Goal: Transaction & Acquisition: Purchase product/service

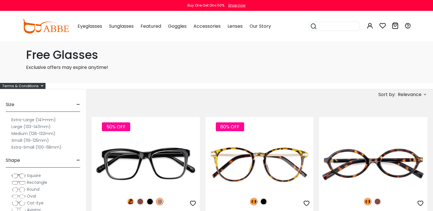
click at [40, 133] on label "Medium (126-132mm)" at bounding box center [33, 133] width 44 height 7
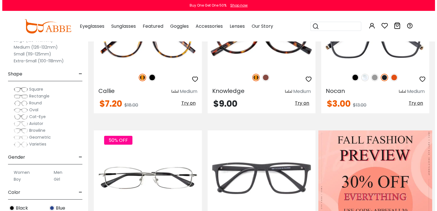
scroll to position [172, 0]
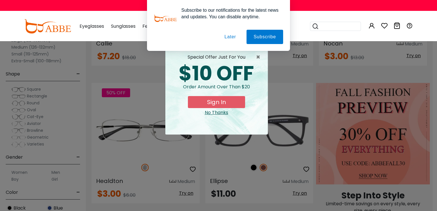
click at [232, 38] on button "Later" at bounding box center [231, 37] width 26 height 14
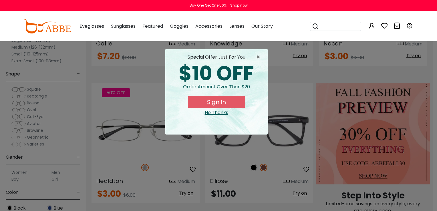
click at [223, 102] on button "Sign In" at bounding box center [216, 102] width 57 height 12
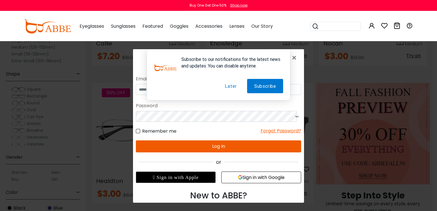
click at [231, 88] on button "Later" at bounding box center [231, 86] width 26 height 14
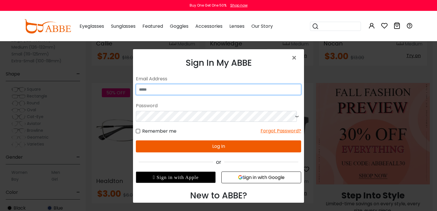
click at [196, 88] on input "email" at bounding box center [218, 89] width 165 height 11
type input "**********"
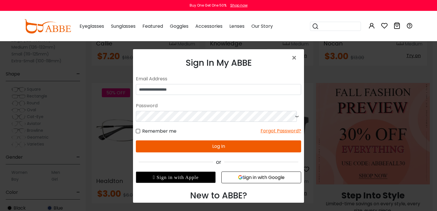
click at [217, 146] on button "Log In" at bounding box center [218, 147] width 165 height 12
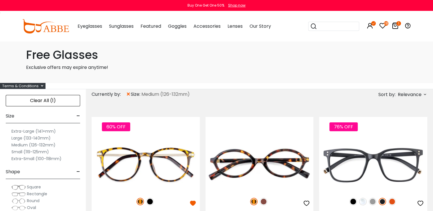
click at [395, 26] on icon at bounding box center [395, 25] width 7 height 7
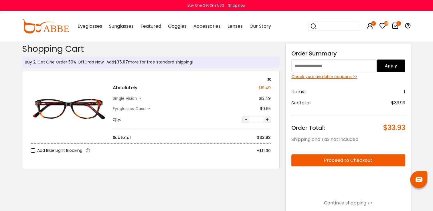
click at [395, 25] on icon at bounding box center [395, 25] width 7 height 7
click at [382, 24] on icon at bounding box center [382, 25] width 7 height 7
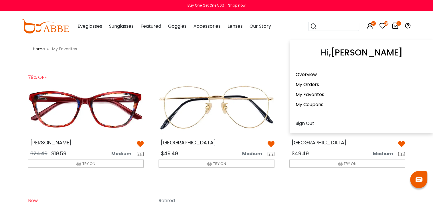
click at [368, 25] on icon at bounding box center [370, 25] width 7 height 7
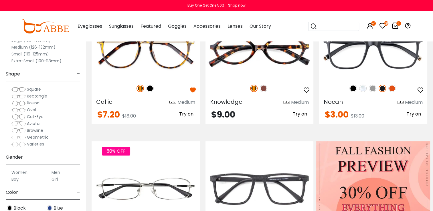
scroll to position [114, 0]
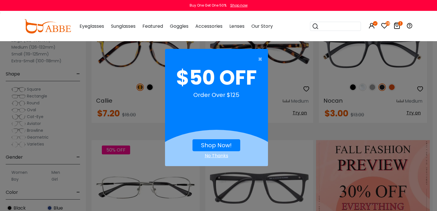
click at [220, 155] on div "No Thanks" at bounding box center [216, 156] width 103 height 7
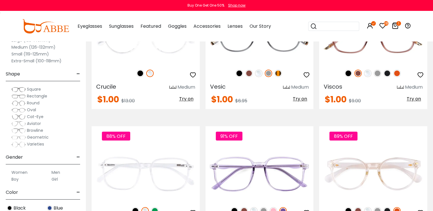
scroll to position [1059, 0]
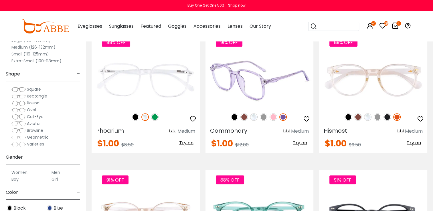
click at [263, 116] on img at bounding box center [263, 116] width 7 height 7
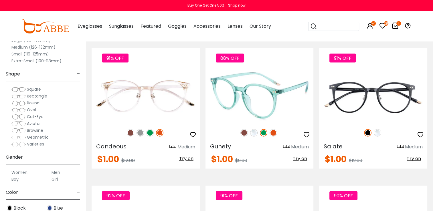
scroll to position [1288, 0]
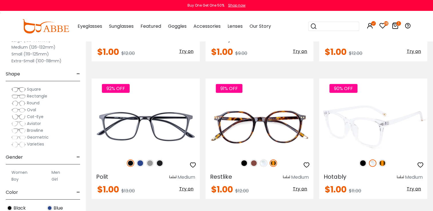
click at [384, 162] on img at bounding box center [382, 163] width 7 height 7
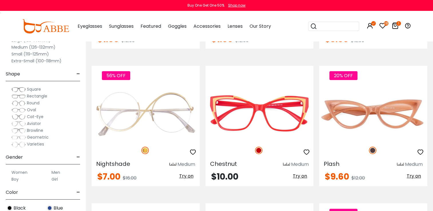
scroll to position [2404, 0]
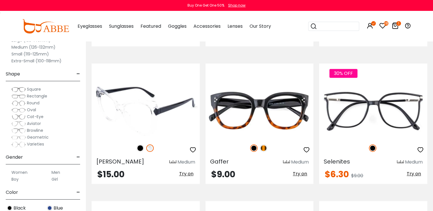
click at [141, 104] on img at bounding box center [146, 111] width 108 height 54
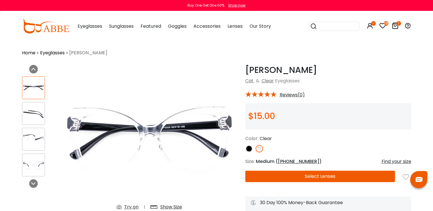
click at [248, 148] on img at bounding box center [248, 148] width 7 height 7
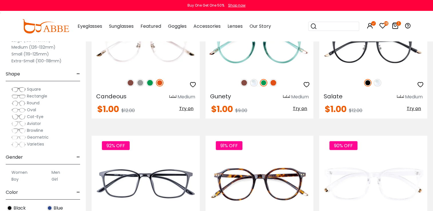
scroll to position [945, 0]
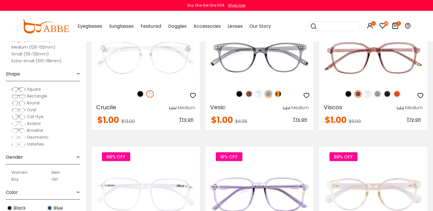
click at [382, 26] on icon at bounding box center [382, 25] width 7 height 7
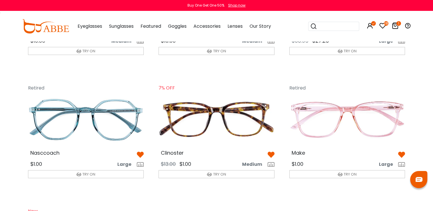
scroll to position [487, 0]
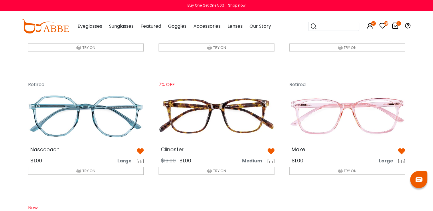
click at [402, 151] on img at bounding box center [401, 151] width 7 height 7
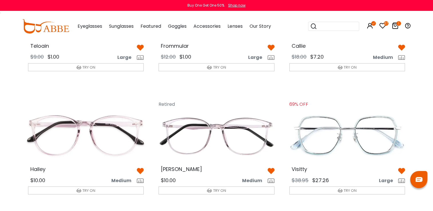
scroll to position [286, 0]
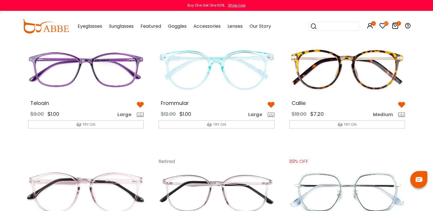
click at [88, 58] on img at bounding box center [85, 69] width 125 height 62
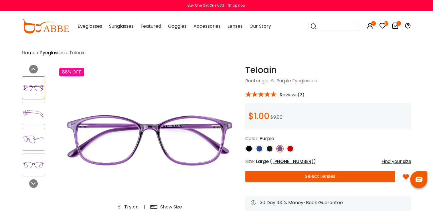
click at [290, 148] on img at bounding box center [290, 148] width 7 height 7
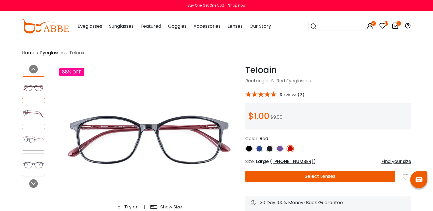
click at [271, 149] on img at bounding box center [269, 148] width 7 height 7
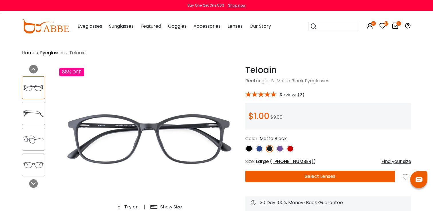
click at [259, 149] on img at bounding box center [259, 148] width 7 height 7
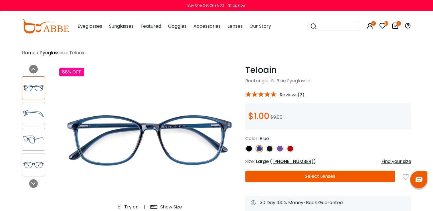
click at [248, 147] on img at bounding box center [248, 148] width 7 height 7
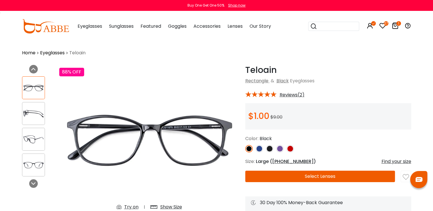
click at [280, 147] on img at bounding box center [279, 148] width 7 height 7
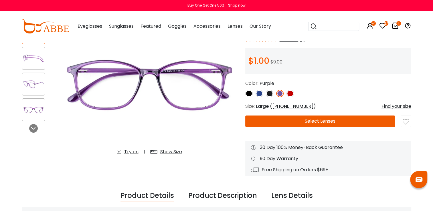
scroll to position [57, 0]
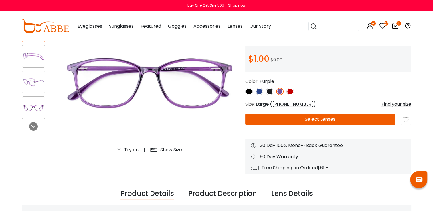
click at [308, 118] on button "Select Lenses" at bounding box center [320, 119] width 150 height 11
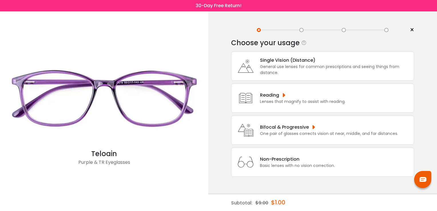
click at [258, 94] on div "Reading Lenses that magnify to assist with reading." at bounding box center [301, 98] width 88 height 13
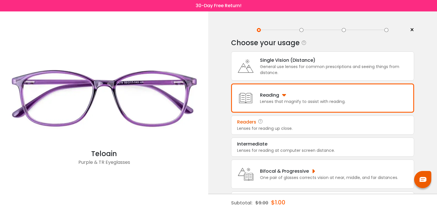
click at [280, 125] on div "Readers" at bounding box center [322, 122] width 171 height 7
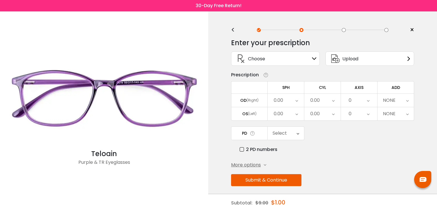
click at [389, 101] on div "NONE" at bounding box center [389, 100] width 13 height 11
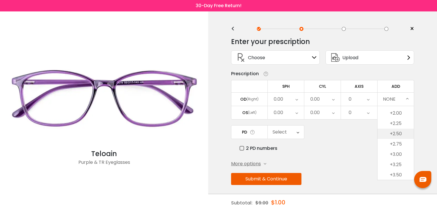
scroll to position [3, 0]
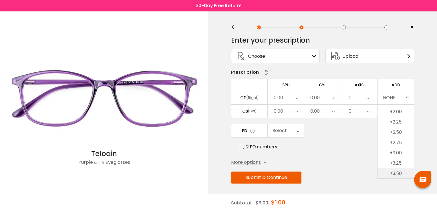
click at [407, 173] on li "+3.50" at bounding box center [396, 174] width 36 height 10
click at [284, 178] on button "Submit & Continue" at bounding box center [266, 178] width 70 height 12
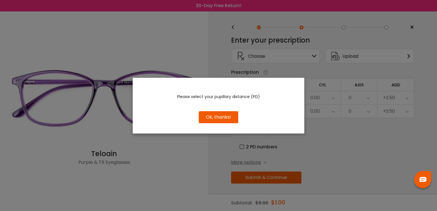
click at [229, 118] on button "Ok, thanks!" at bounding box center [219, 117] width 40 height 12
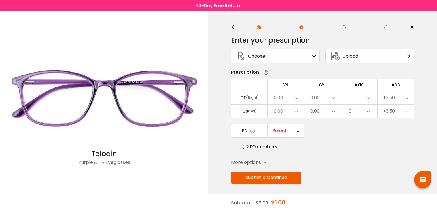
click at [298, 129] on icon at bounding box center [298, 130] width 3 height 13
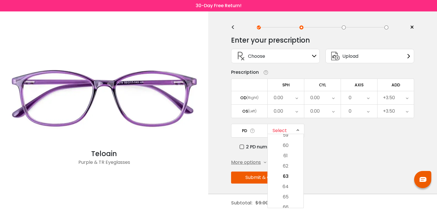
click at [342, 148] on div "2 PD numbers" at bounding box center [327, 146] width 175 height 7
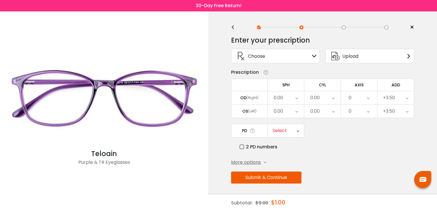
click at [238, 162] on span "More options" at bounding box center [246, 162] width 30 height 7
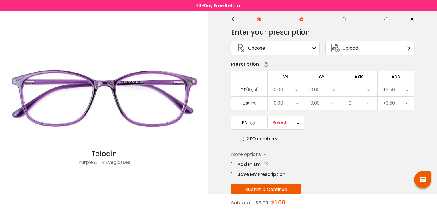
scroll to position [0, 0]
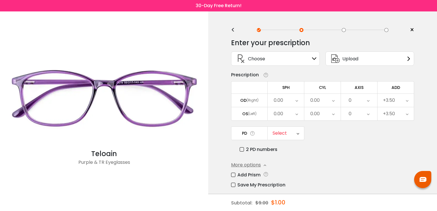
click at [241, 148] on label "2 PD numbers" at bounding box center [259, 149] width 38 height 7
click at [242, 149] on label "2 PD numbers" at bounding box center [259, 149] width 38 height 7
click at [298, 133] on icon at bounding box center [298, 133] width 3 height 13
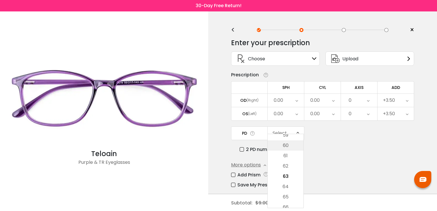
click at [295, 145] on li "60" at bounding box center [286, 146] width 36 height 10
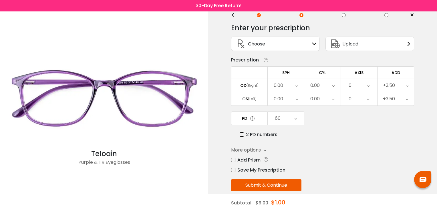
scroll to position [23, 0]
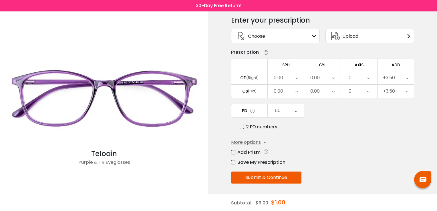
click at [269, 178] on button "Submit & Continue" at bounding box center [266, 178] width 70 height 12
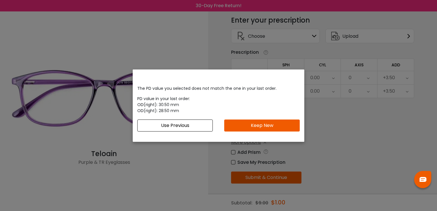
click at [189, 126] on button "Use Previous" at bounding box center [175, 126] width 76 height 12
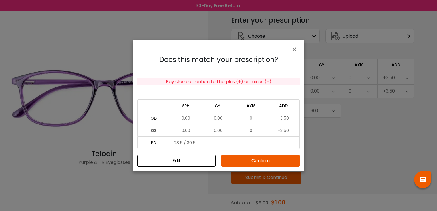
click at [271, 162] on button "Confirm" at bounding box center [261, 161] width 78 height 12
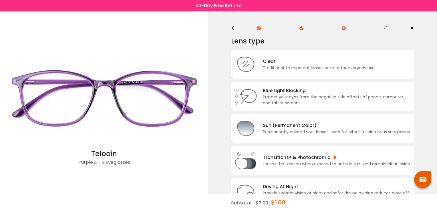
scroll to position [0, 0]
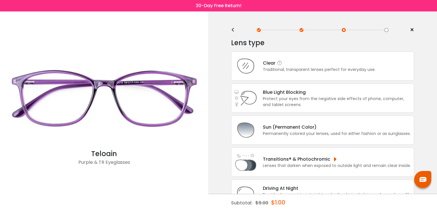
click at [311, 71] on div "Traditional, transparent lenses perfect for everyday use." at bounding box center [319, 70] width 113 height 6
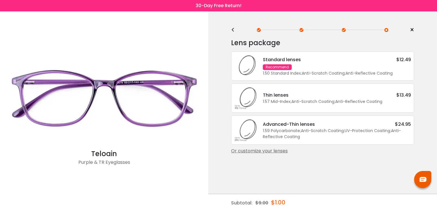
click at [307, 100] on div "1.57 Mid-Index ; Anti-Scratch Coating ; Anti-Reflective Coating ;" at bounding box center [337, 102] width 148 height 6
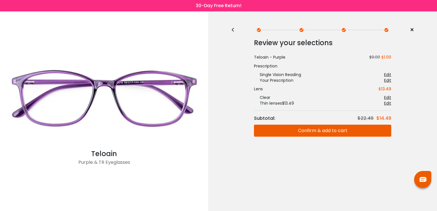
click at [336, 131] on button "Confirm & add to cart" at bounding box center [322, 131] width 137 height 12
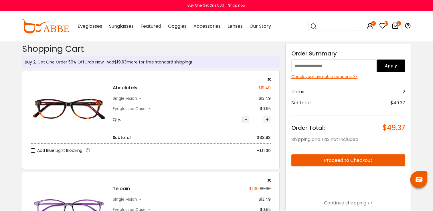
click at [269, 80] on icon at bounding box center [268, 79] width 3 height 5
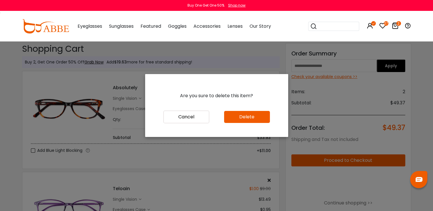
click at [243, 116] on button "Delete" at bounding box center [247, 117] width 46 height 12
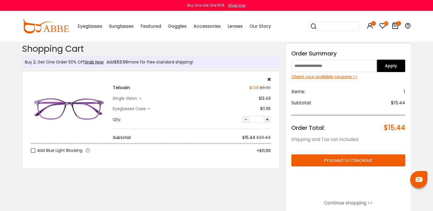
click at [318, 77] on div "Check your available coupons >>" at bounding box center [348, 77] width 114 height 6
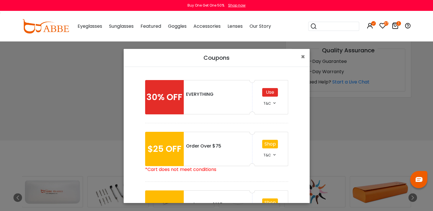
click at [268, 91] on div "Use" at bounding box center [270, 92] width 16 height 9
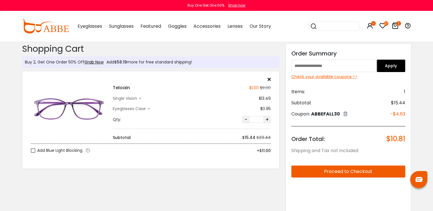
click at [149, 108] on icon at bounding box center [148, 109] width 3 height 3
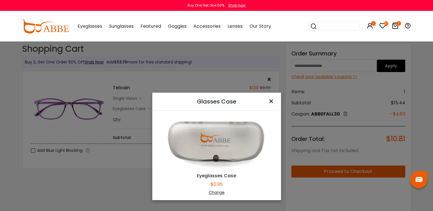
click at [268, 100] on span "×" at bounding box center [272, 101] width 8 height 12
